Goal: Transaction & Acquisition: Register for event/course

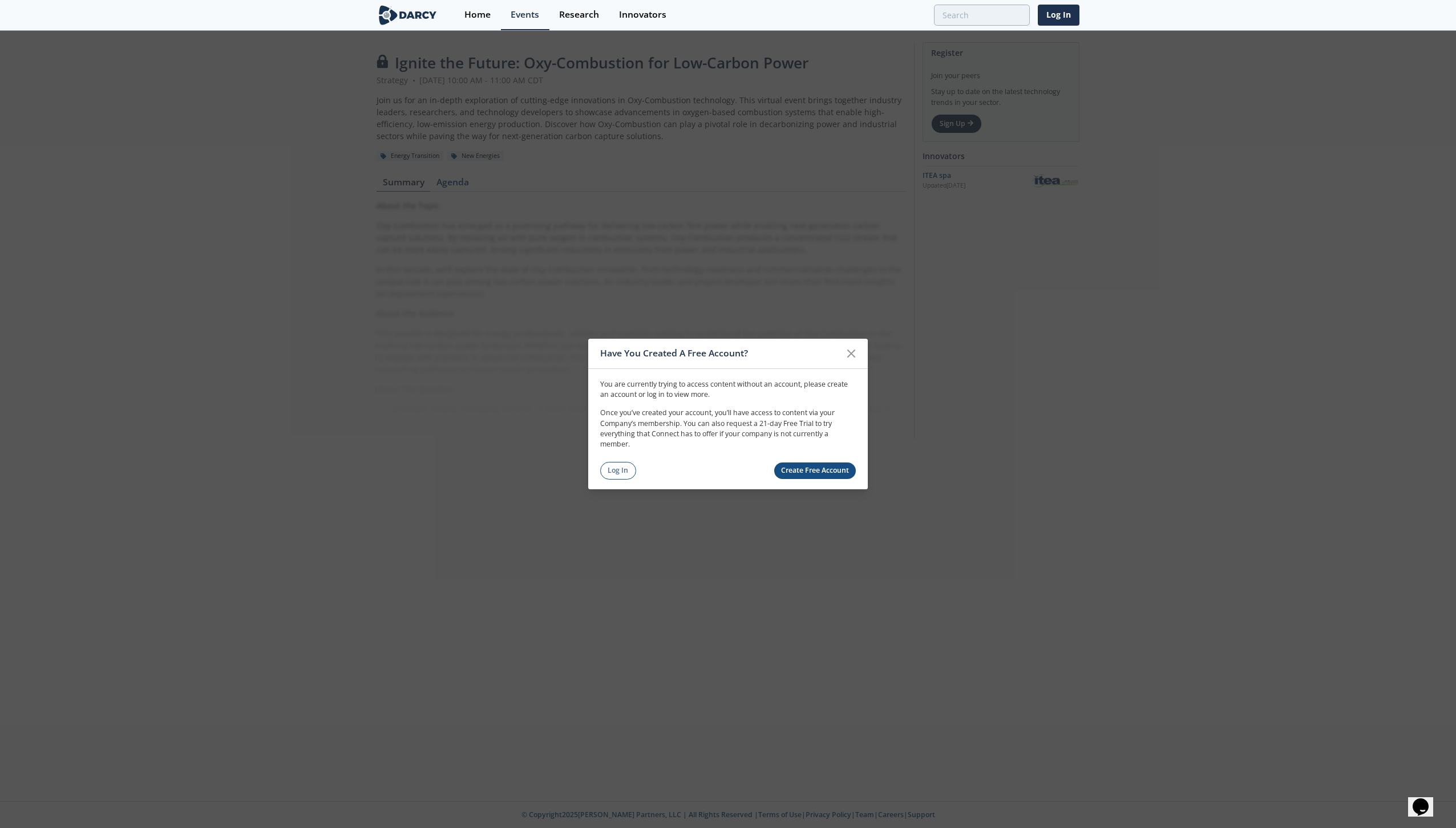
drag, startPoint x: 625, startPoint y: 466, endPoint x: 690, endPoint y: 466, distance: 65.0
click at [625, 466] on link "Log In" at bounding box center [618, 470] width 36 height 17
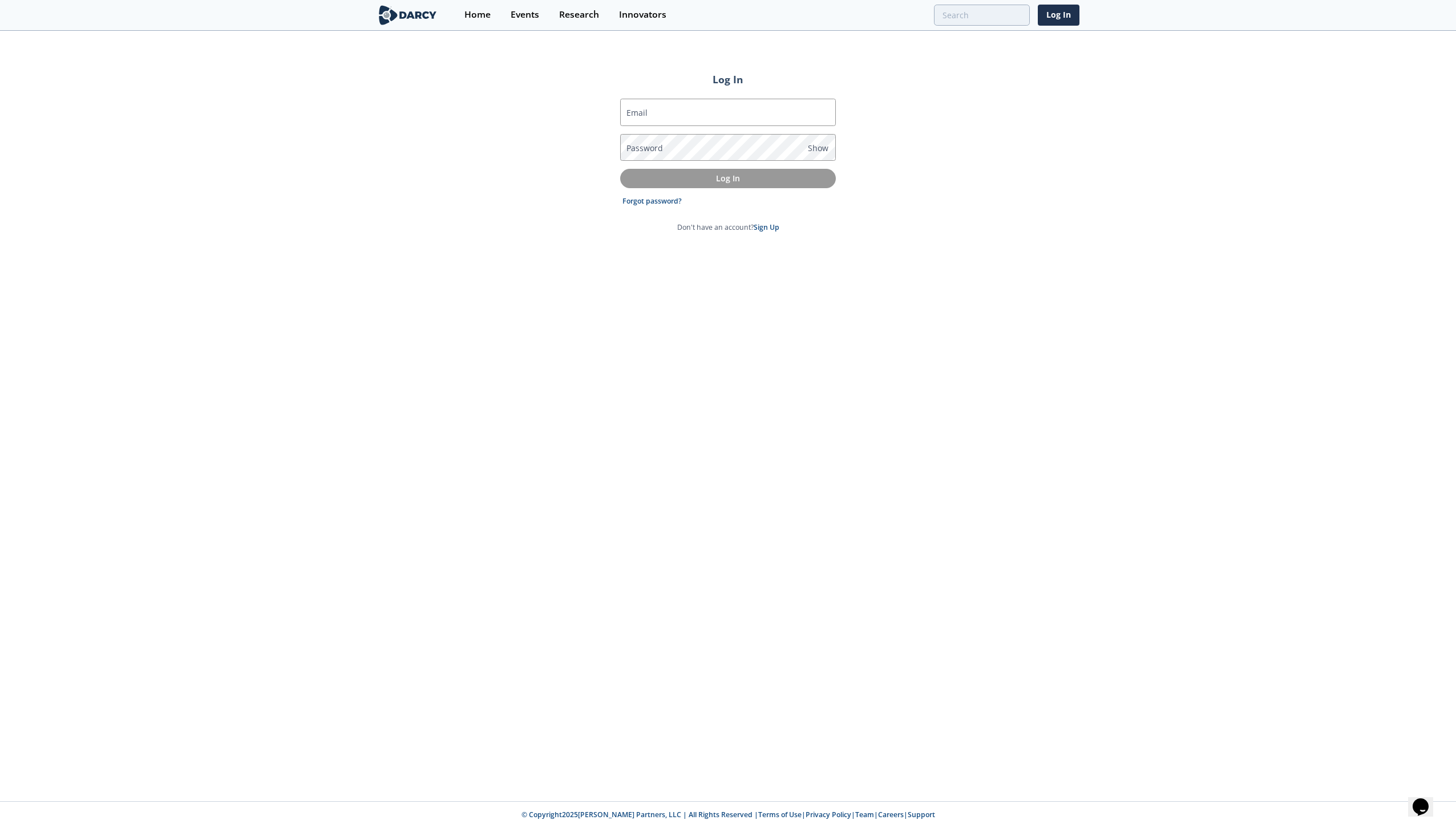
type input "stephanie_noonan@oxy.com"
click at [737, 171] on button "Log In" at bounding box center [727, 178] width 215 height 19
click at [814, 149] on span "Show" at bounding box center [818, 148] width 21 height 12
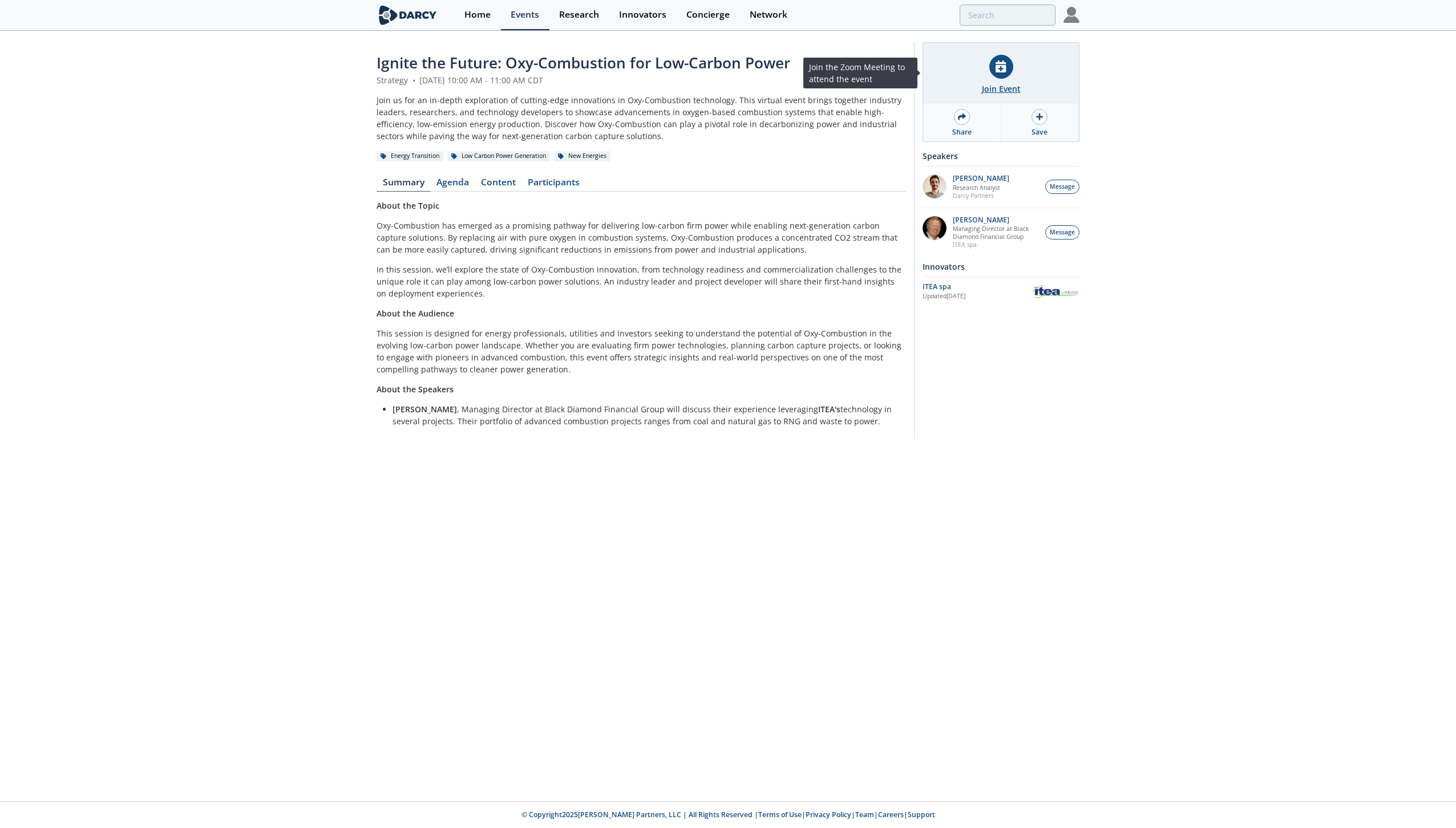
click at [988, 81] on div "Join Event" at bounding box center [1001, 73] width 156 height 60
